Goal: Entertainment & Leisure: Consume media (video, audio)

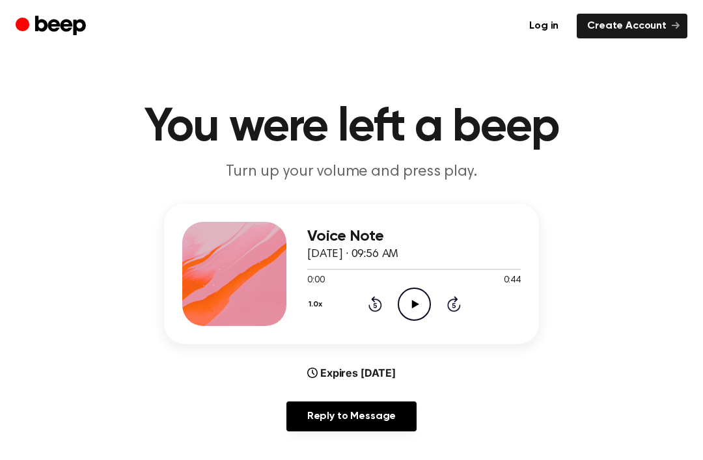
click at [418, 312] on icon "Play Audio" at bounding box center [413, 304] width 33 height 33
click at [659, 342] on div "Voice Note [DATE] · 09:56 AM 0:44 0:44 Your browser does not support the [objec…" at bounding box center [351, 323] width 671 height 238
click at [592, 436] on div "Voice Note [DATE] · 09:56 AM 0:44 0:44 Your browser does not support the [objec…" at bounding box center [351, 323] width 671 height 238
click at [413, 311] on icon "Play Audio" at bounding box center [413, 304] width 33 height 33
click at [455, 312] on icon at bounding box center [454, 304] width 14 height 16
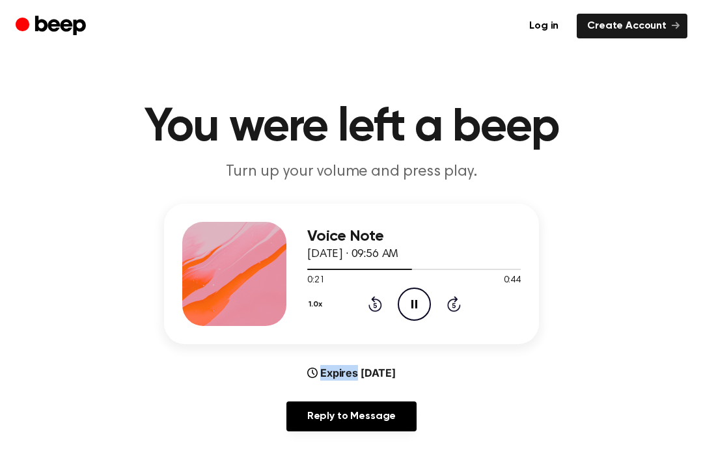
click at [451, 311] on icon at bounding box center [454, 304] width 14 height 16
click at [452, 312] on div "1.0x Rewind 5 seconds Pause Audio Skip 5 seconds" at bounding box center [413, 304] width 213 height 33
click at [454, 312] on icon at bounding box center [454, 304] width 14 height 16
click at [459, 315] on div "1.0x Rewind 5 seconds Pause Audio Skip 5 seconds" at bounding box center [413, 304] width 213 height 33
click at [453, 322] on div "Voice Note [DATE] · 09:56 AM 0:32 0:44 Your browser does not support the [objec…" at bounding box center [413, 274] width 213 height 104
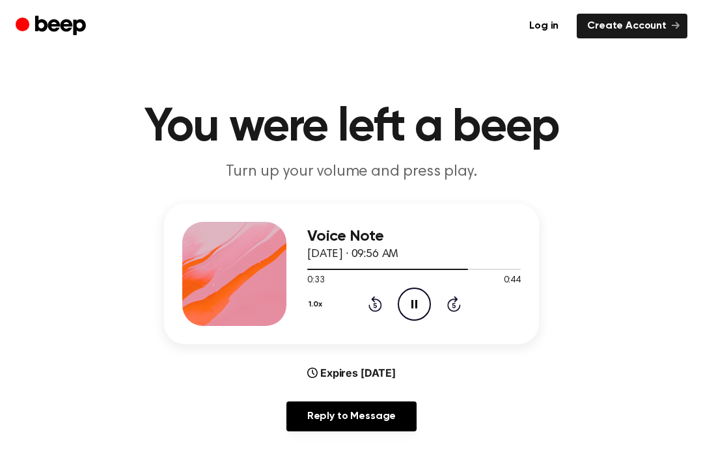
click at [449, 310] on icon at bounding box center [454, 304] width 14 height 16
click at [457, 306] on icon "Skip 5 seconds" at bounding box center [453, 303] width 14 height 17
click at [443, 302] on div "1.0x Rewind 5 seconds Play Audio Skip 5 seconds" at bounding box center [413, 304] width 213 height 33
click at [420, 311] on icon "Play Audio" at bounding box center [413, 304] width 33 height 33
click at [451, 299] on icon at bounding box center [454, 304] width 14 height 16
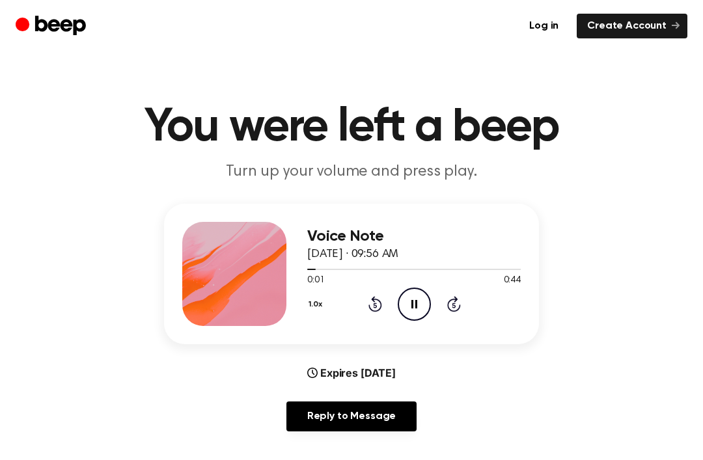
click at [450, 299] on icon "Skip 5 seconds" at bounding box center [453, 303] width 14 height 17
click at [455, 308] on icon "Skip 5 seconds" at bounding box center [453, 303] width 14 height 17
click at [460, 314] on div "1.0x Rewind 5 seconds Pause Audio Skip 5 seconds" at bounding box center [413, 304] width 213 height 33
click at [462, 314] on div "1.0x Rewind 5 seconds Pause Audio Skip 5 seconds" at bounding box center [413, 304] width 213 height 33
click at [695, 237] on main "You were left a beep Turn up your volume and press play. Voice Note [DATE] · 09…" at bounding box center [351, 419] width 703 height 838
